Goal: Transaction & Acquisition: Purchase product/service

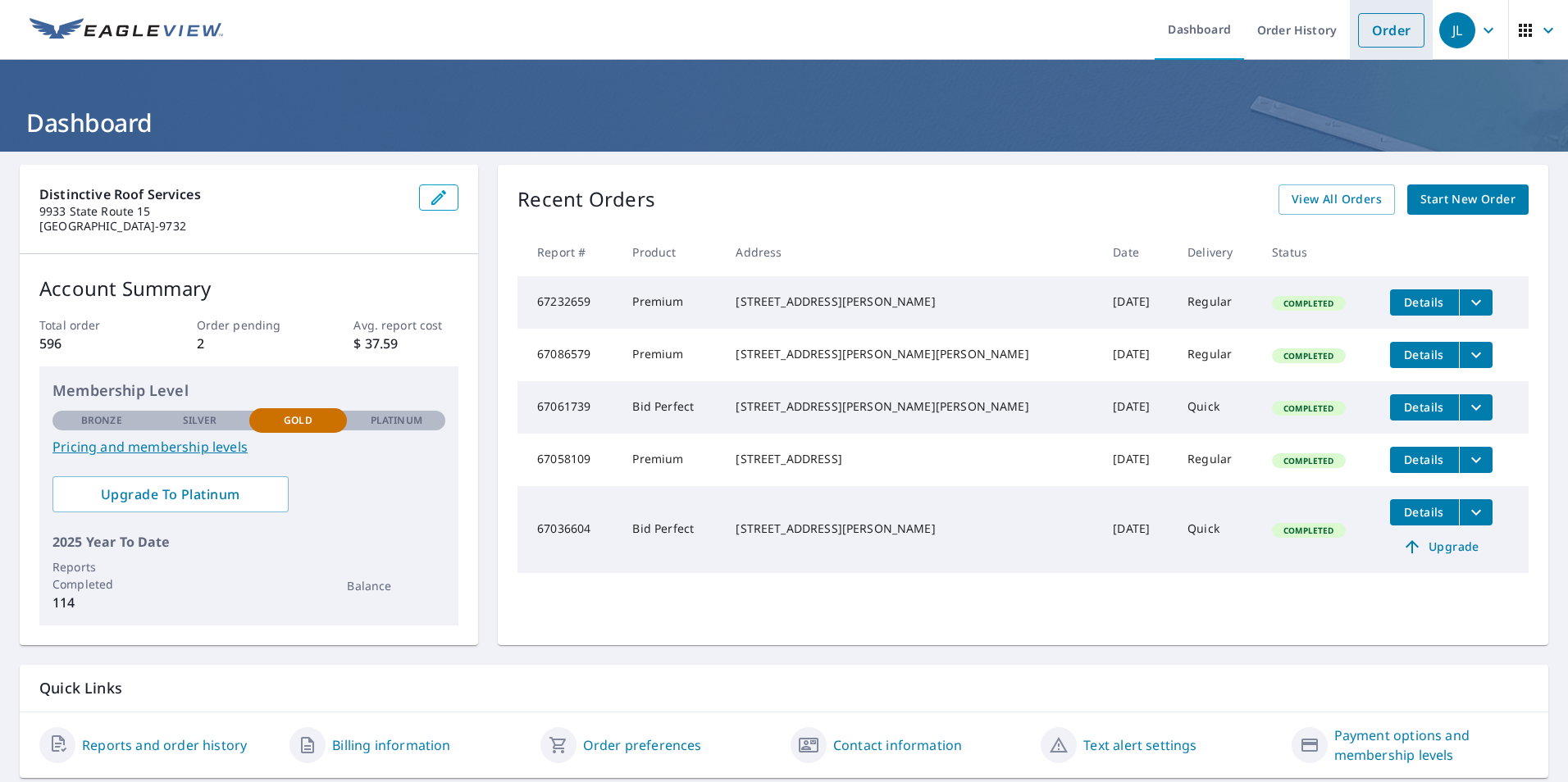
click at [1367, 38] on link "Order" at bounding box center [1392, 30] width 66 height 34
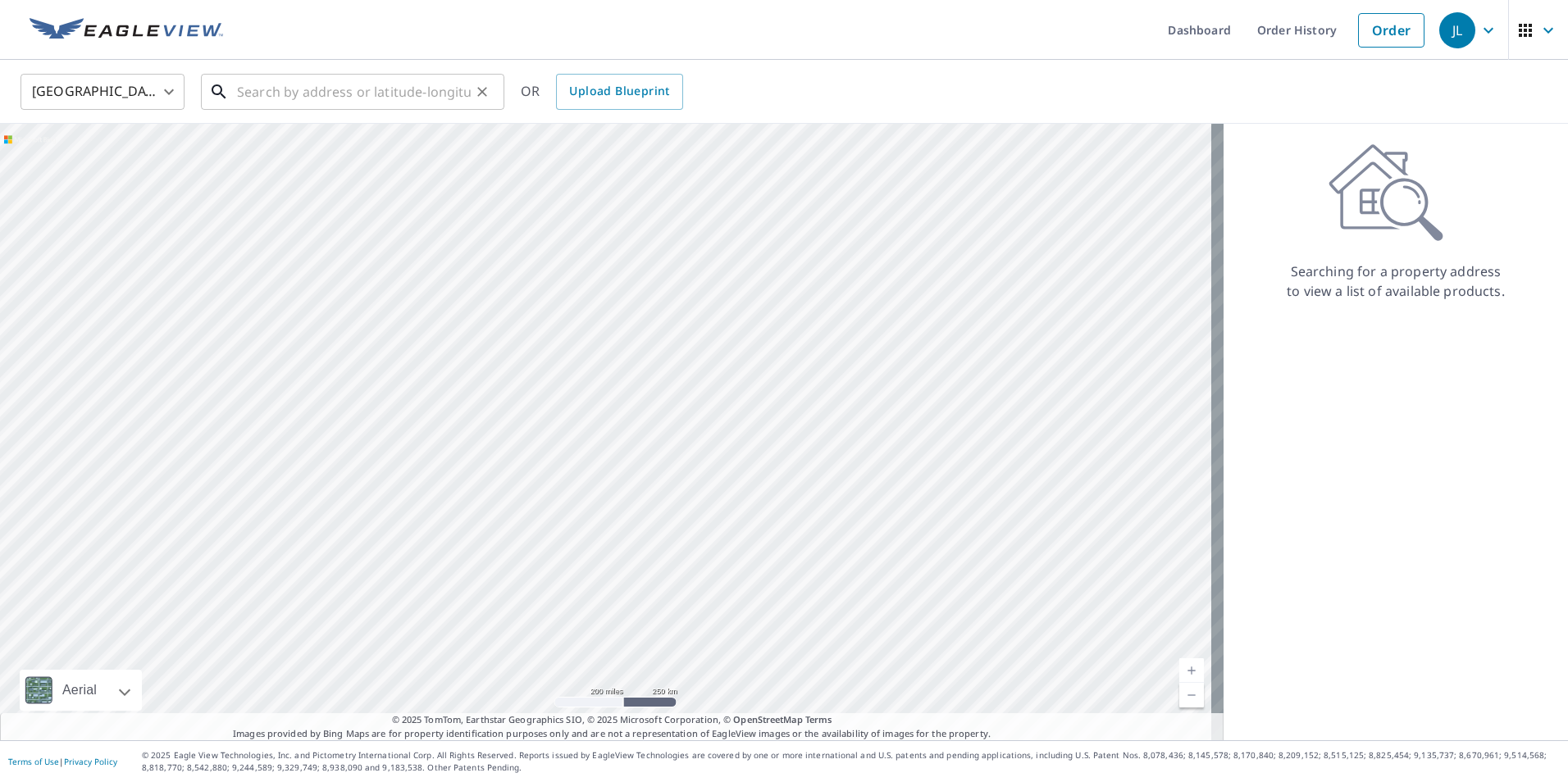
click at [261, 90] on input "text" at bounding box center [354, 92] width 234 height 45
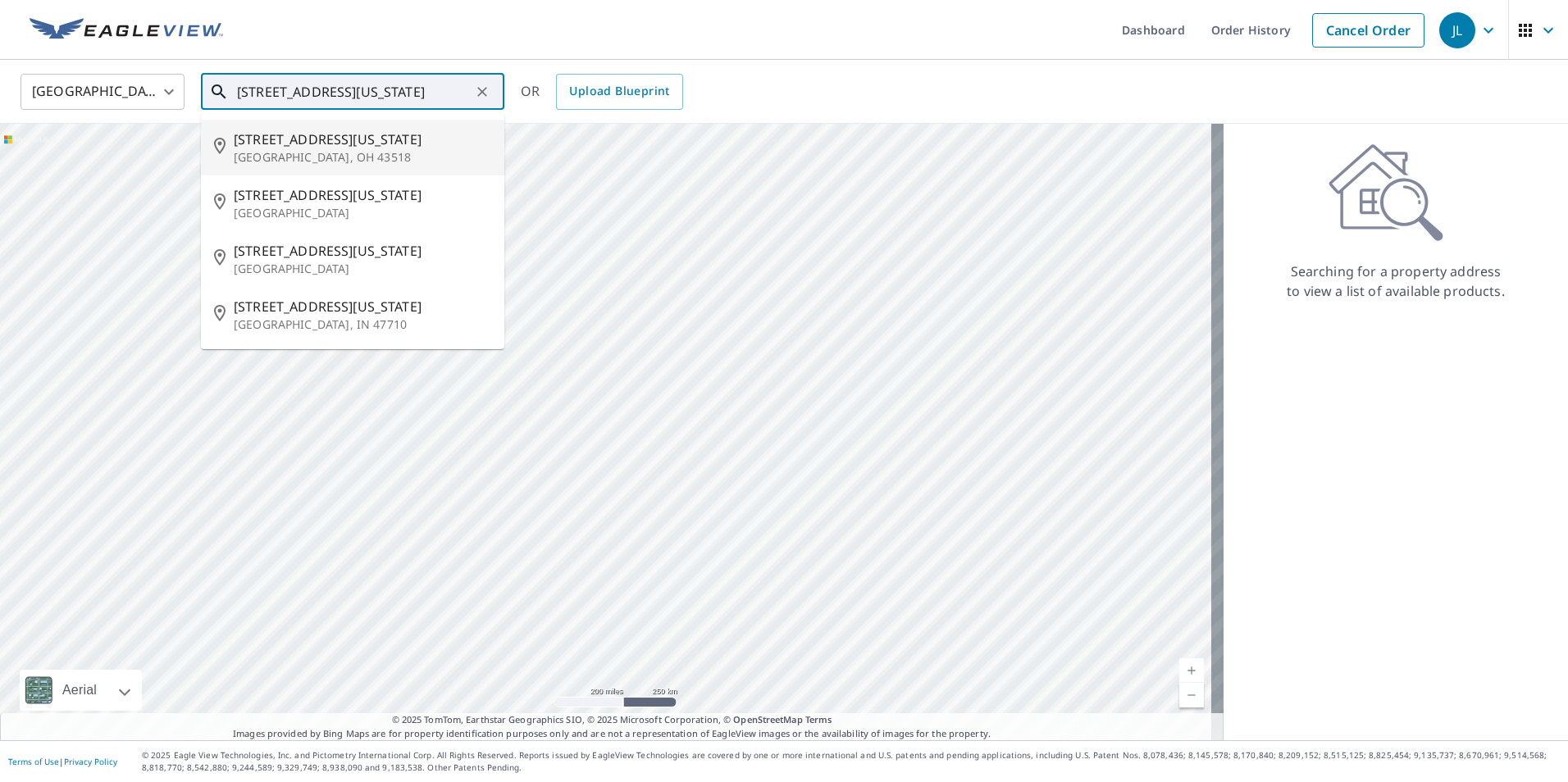
click at [263, 143] on span "[STREET_ADDRESS][US_STATE]" at bounding box center [363, 139] width 258 height 20
type input "[STREET_ADDRESS][US_STATE]"
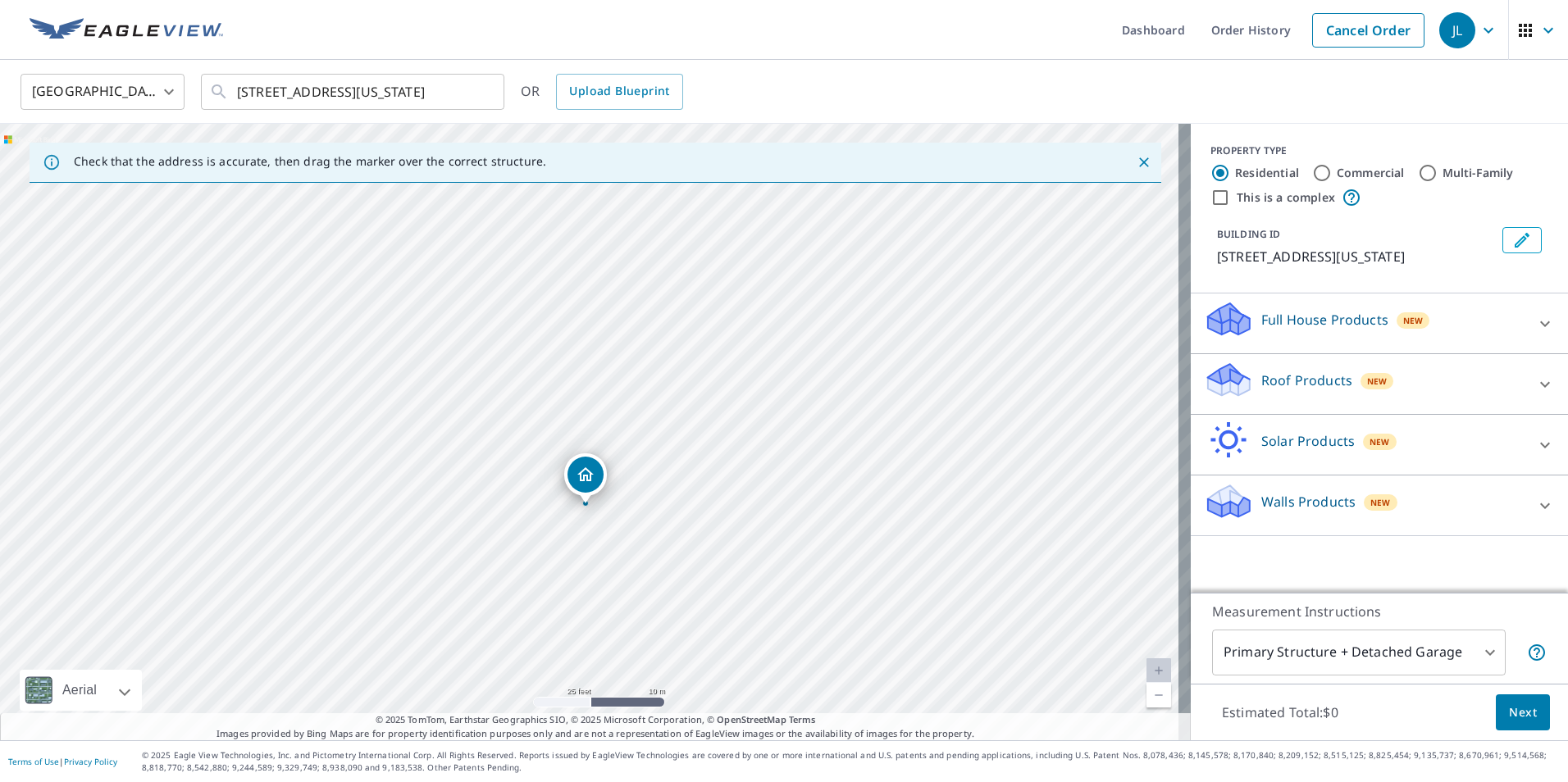
drag, startPoint x: 589, startPoint y: 404, endPoint x: 585, endPoint y: 478, distance: 74.1
click at [1535, 386] on icon at bounding box center [1544, 384] width 20 height 20
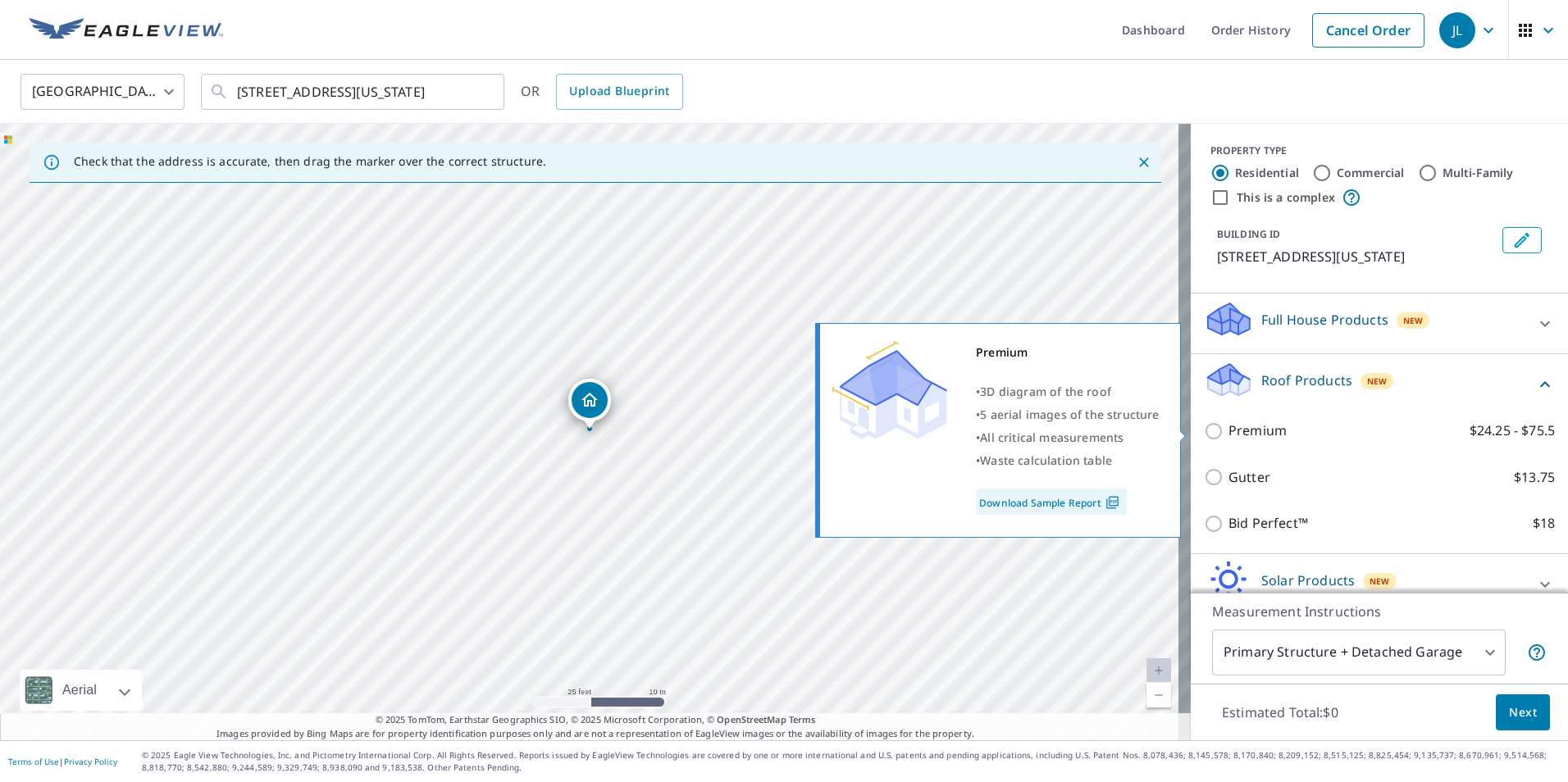
click at [1204, 427] on input "Premium $24.25 - $75.5" at bounding box center [1216, 431] width 25 height 20
checkbox input "true"
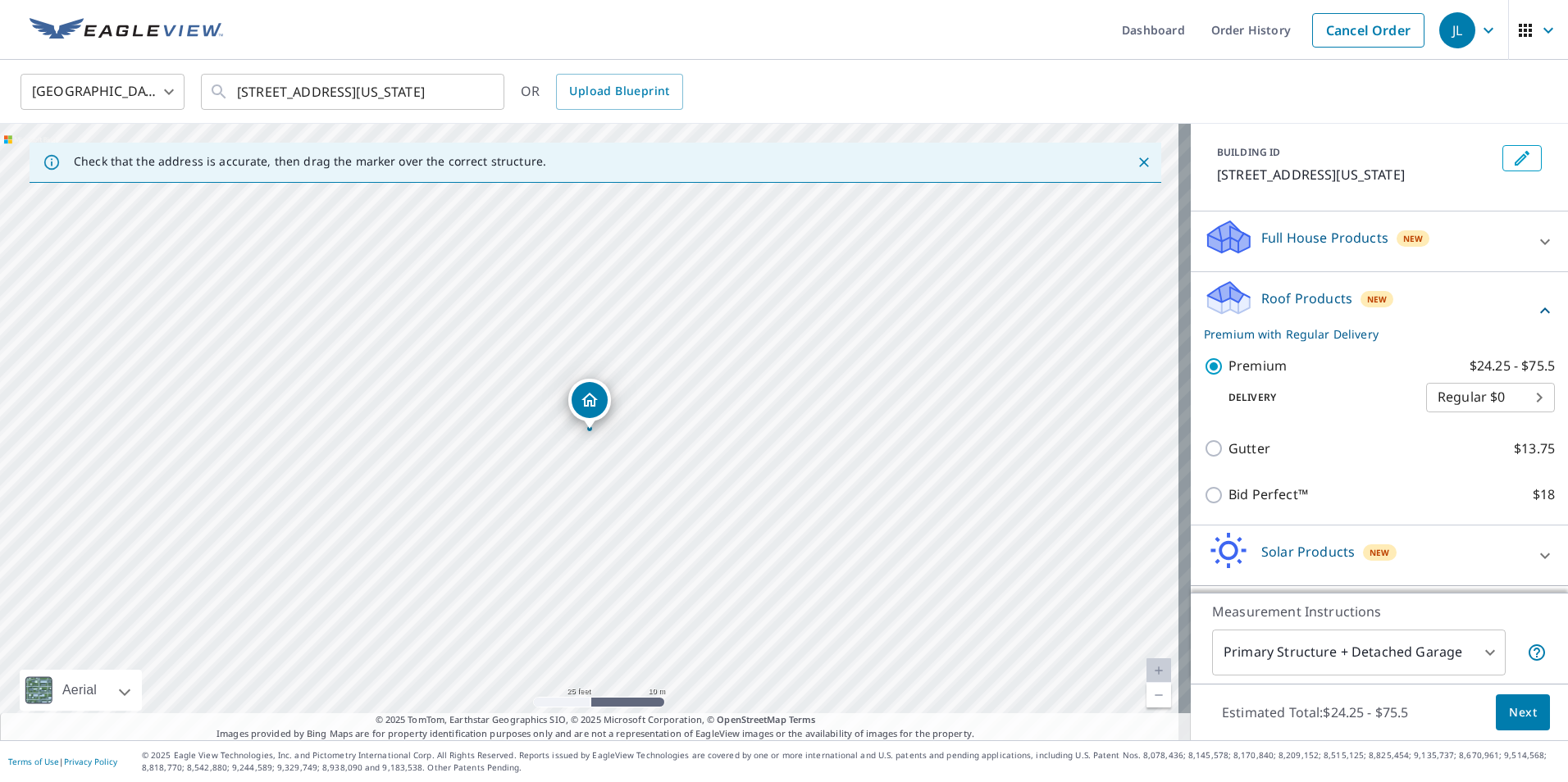
scroll to position [136, 0]
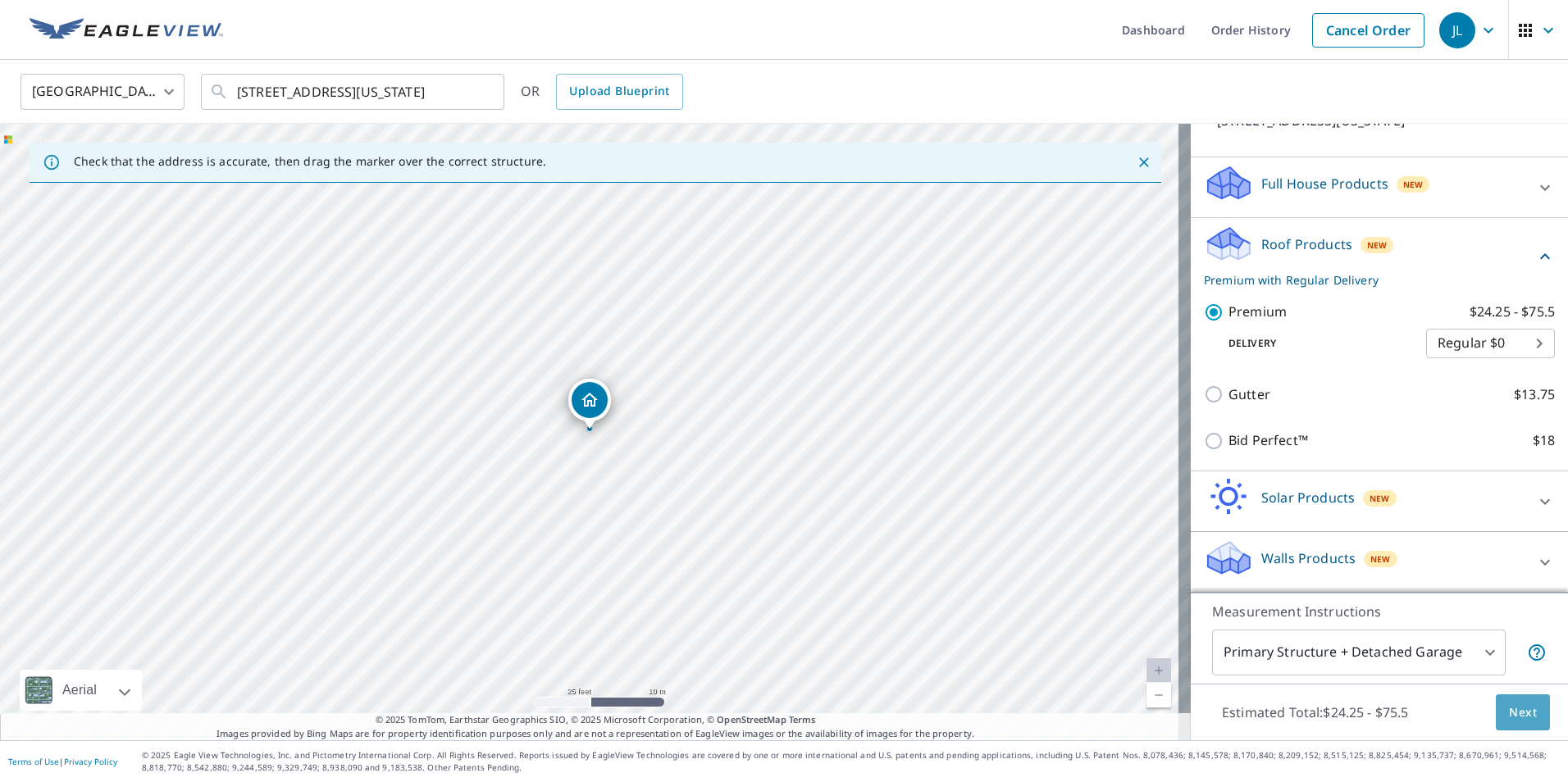
click at [1509, 717] on span "Next" at bounding box center [1522, 713] width 27 height 21
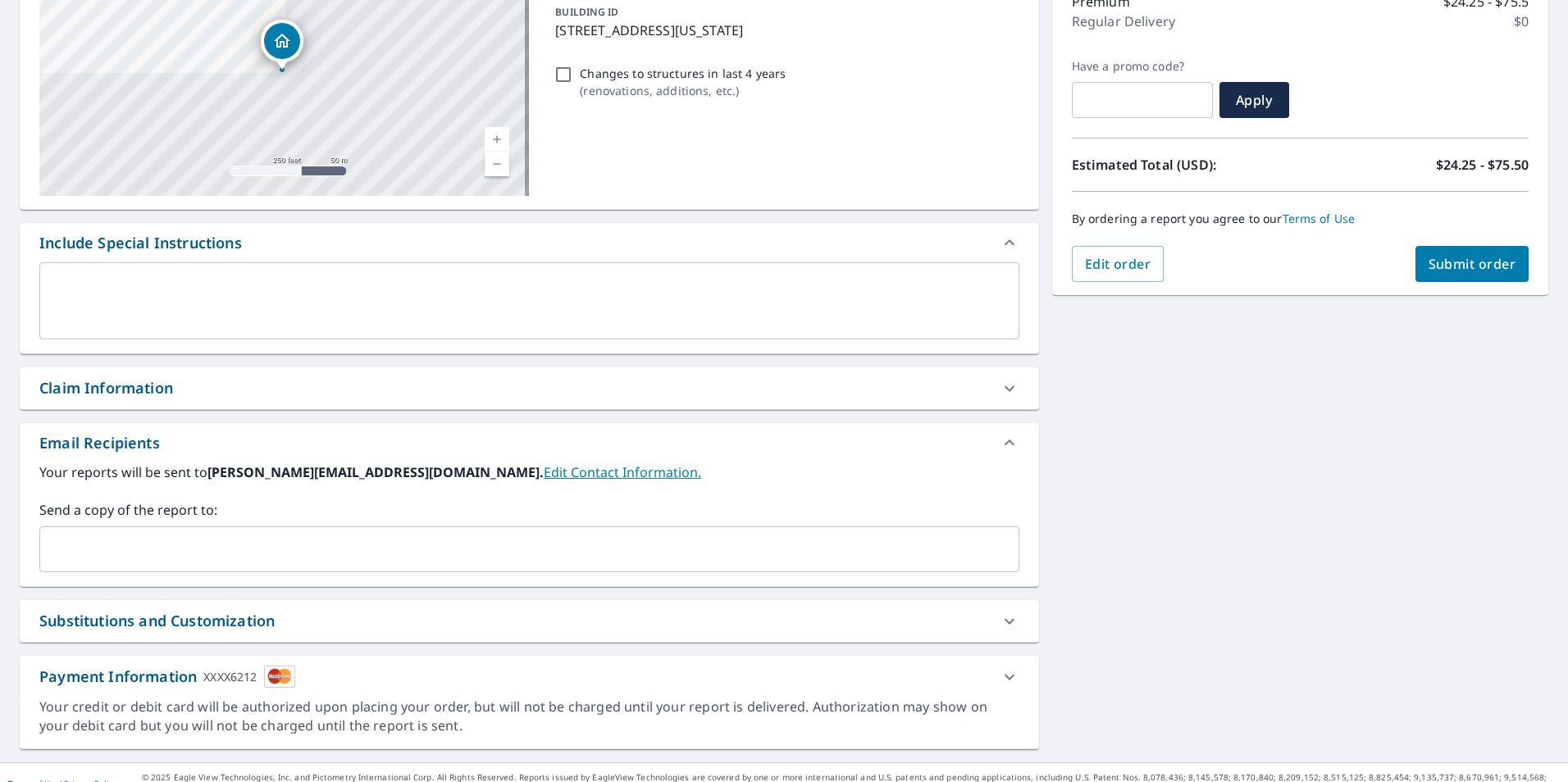
scroll to position [250, 0]
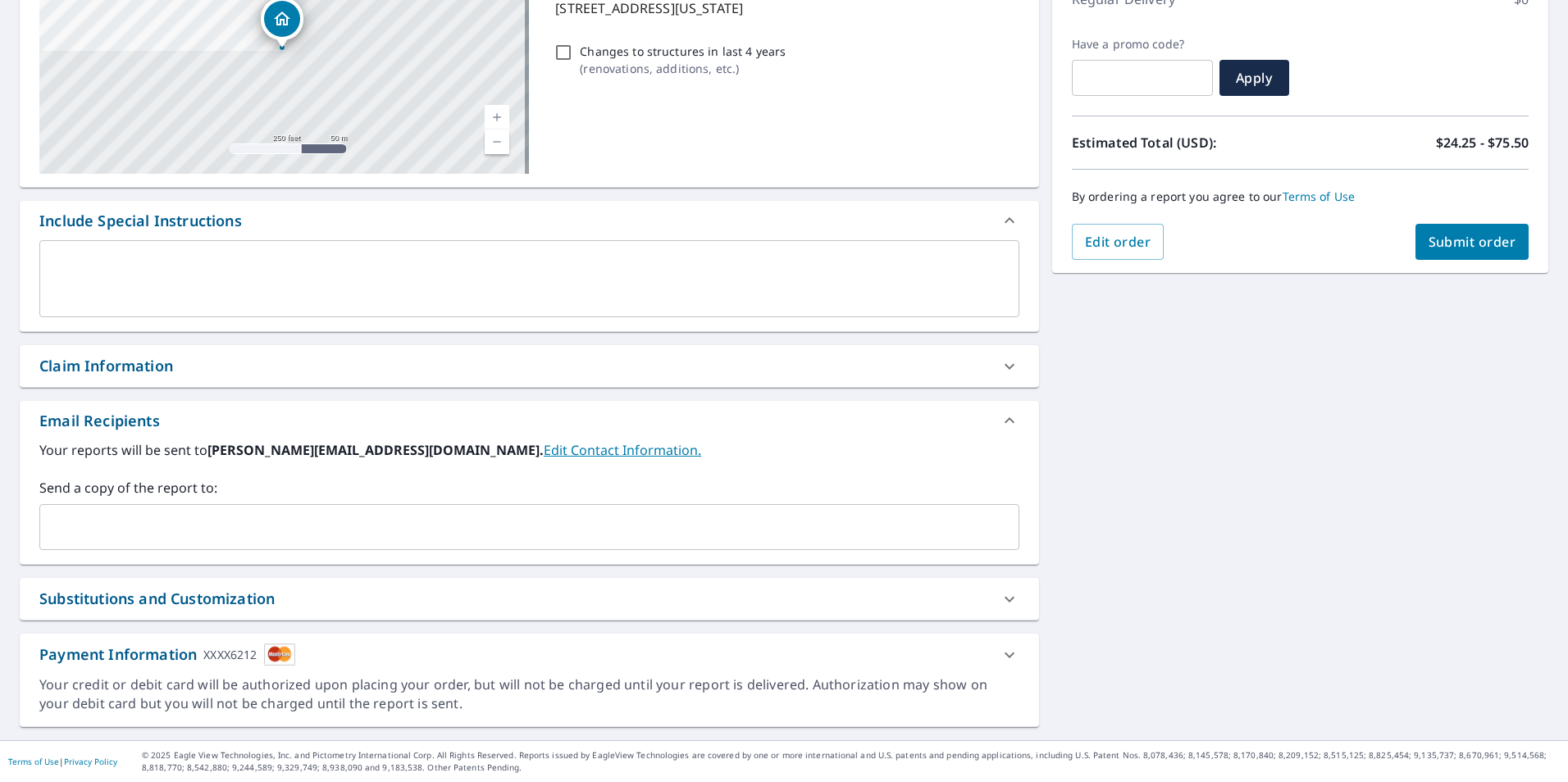
click at [69, 536] on input "text" at bounding box center [517, 527] width 940 height 31
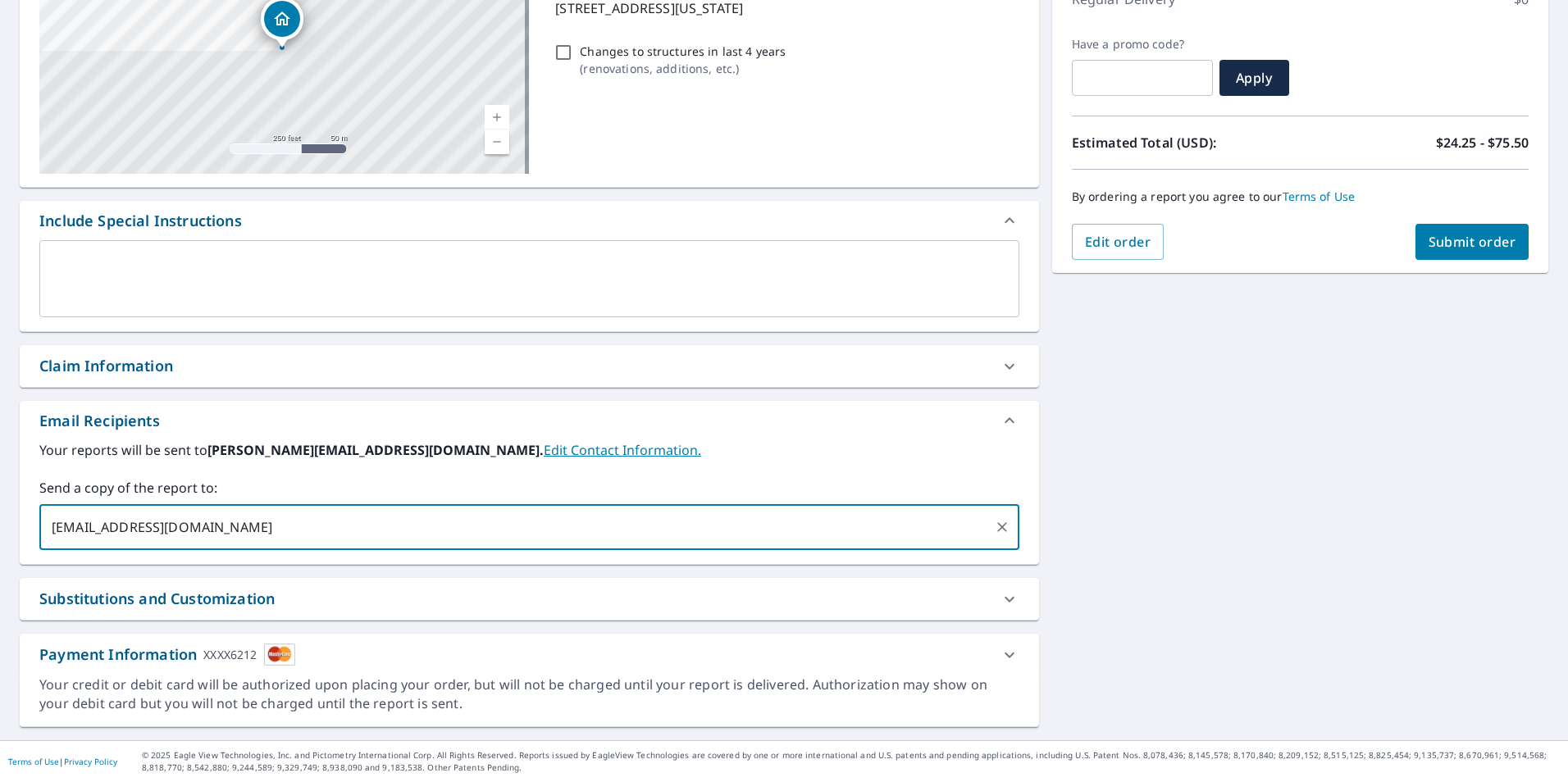
type input "[EMAIL_ADDRESS][DOMAIN_NAME]"
click at [1468, 248] on span "Submit order" at bounding box center [1472, 242] width 88 height 18
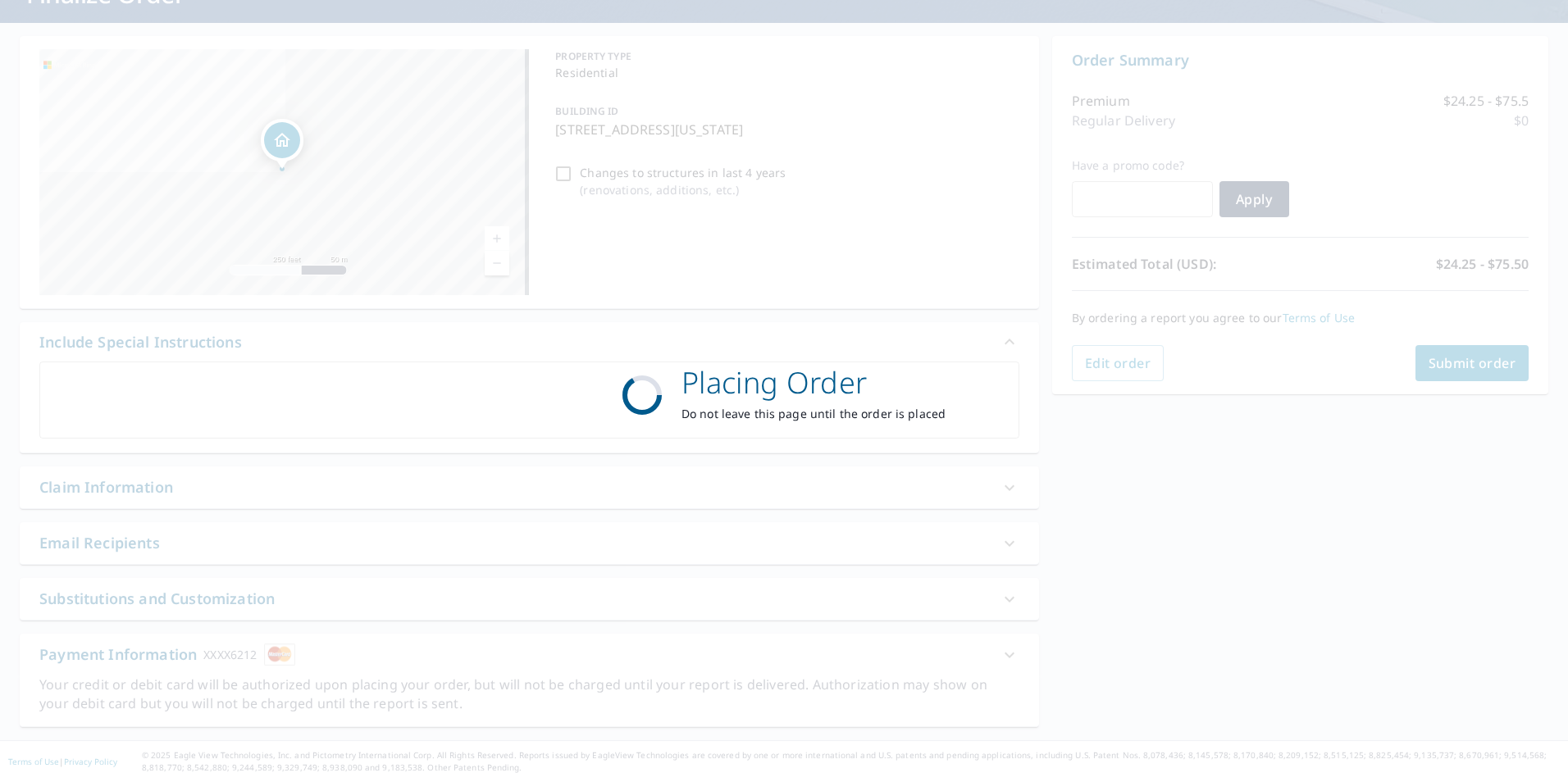
scroll to position [129, 0]
